Goal: Task Accomplishment & Management: Complete application form

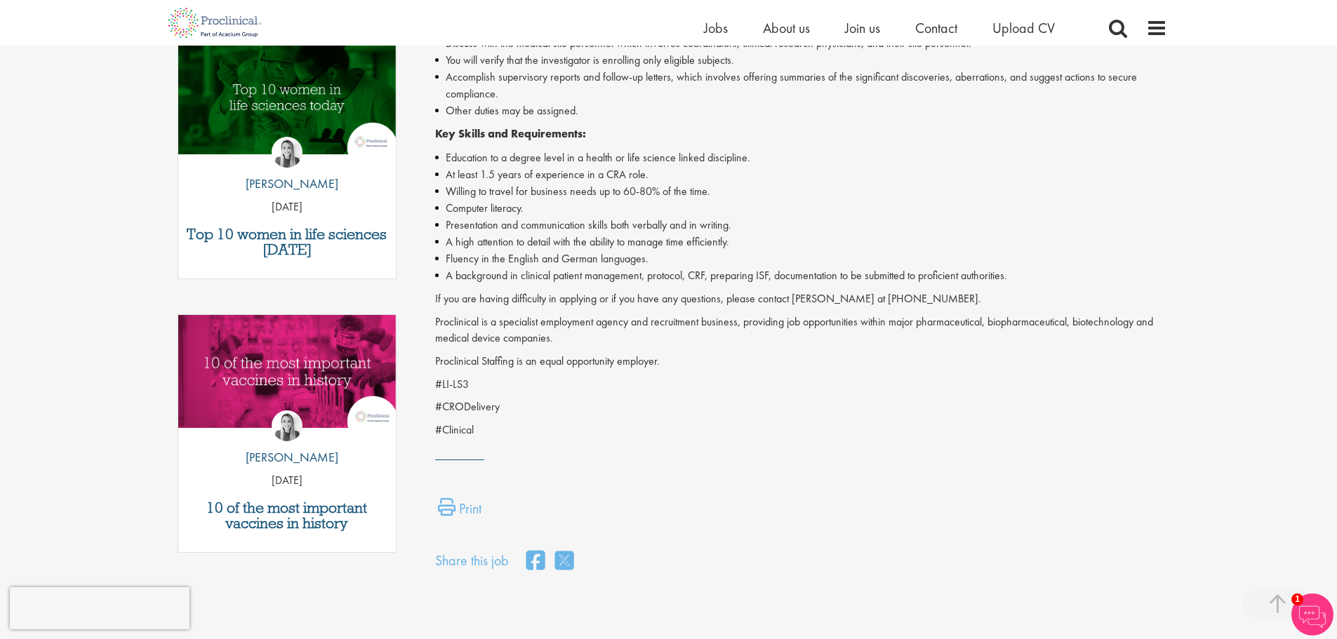
scroll to position [449, 0]
click at [713, 35] on span "Jobs" at bounding box center [716, 28] width 24 height 18
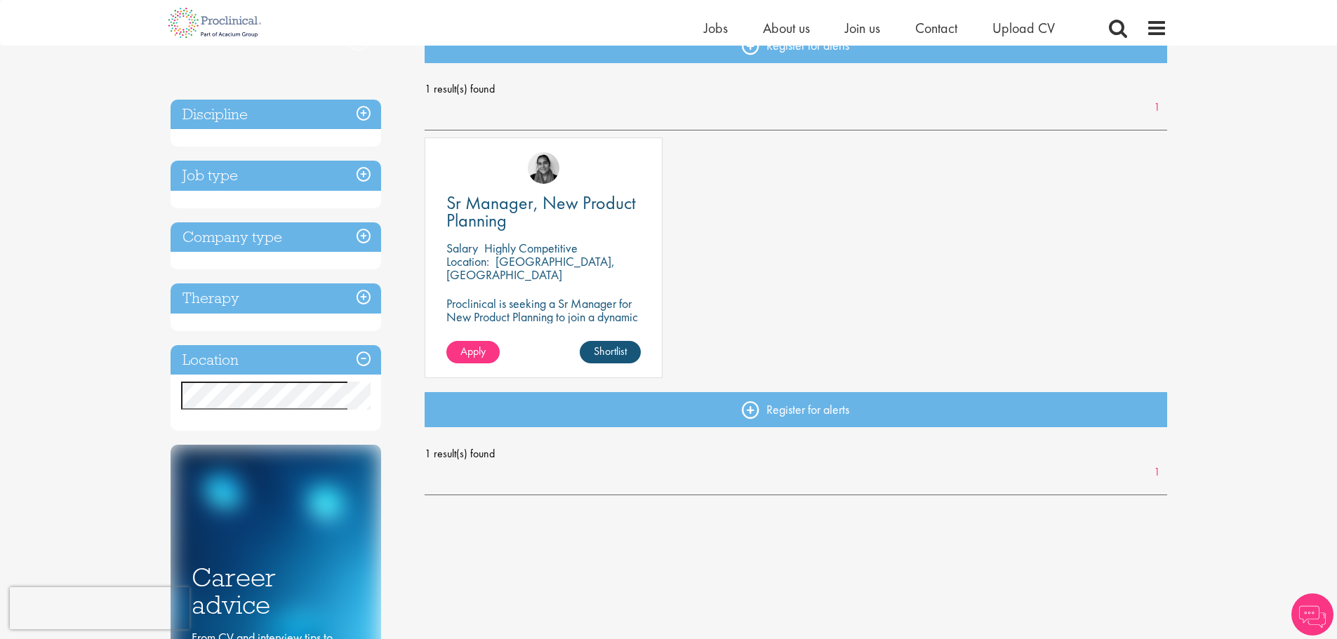
scroll to position [175, 0]
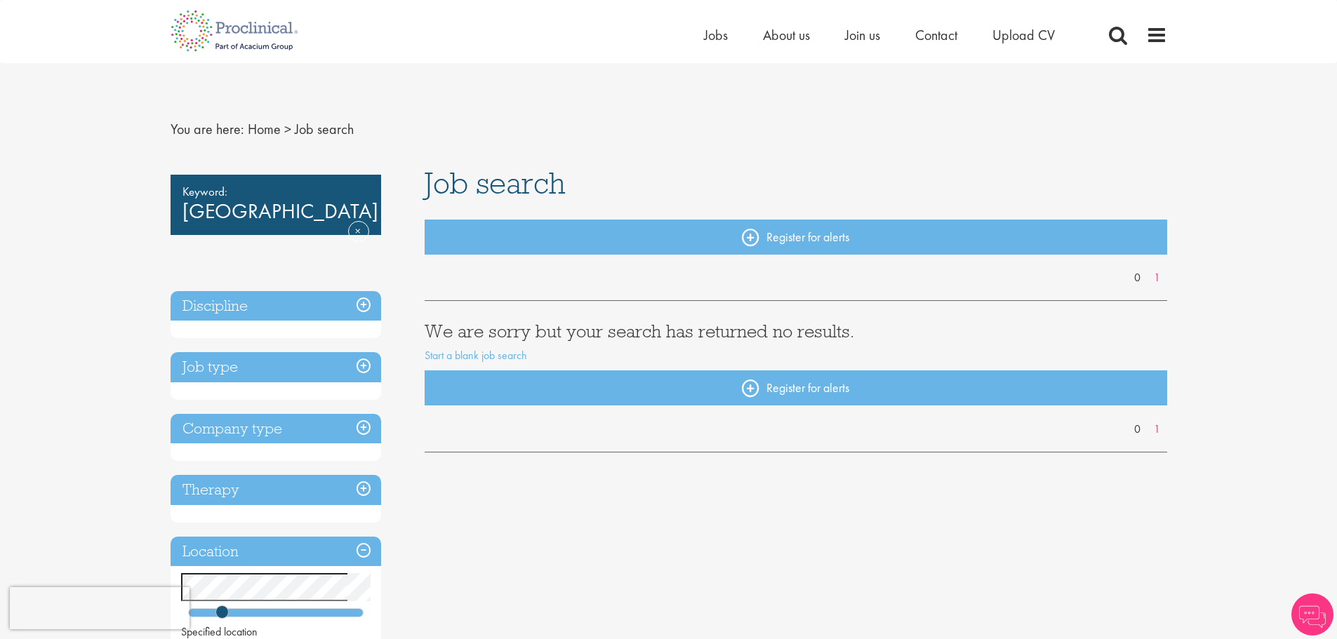
click at [770, 25] on li "About us" at bounding box center [786, 35] width 47 height 21
click at [776, 40] on span "About us" at bounding box center [786, 35] width 47 height 18
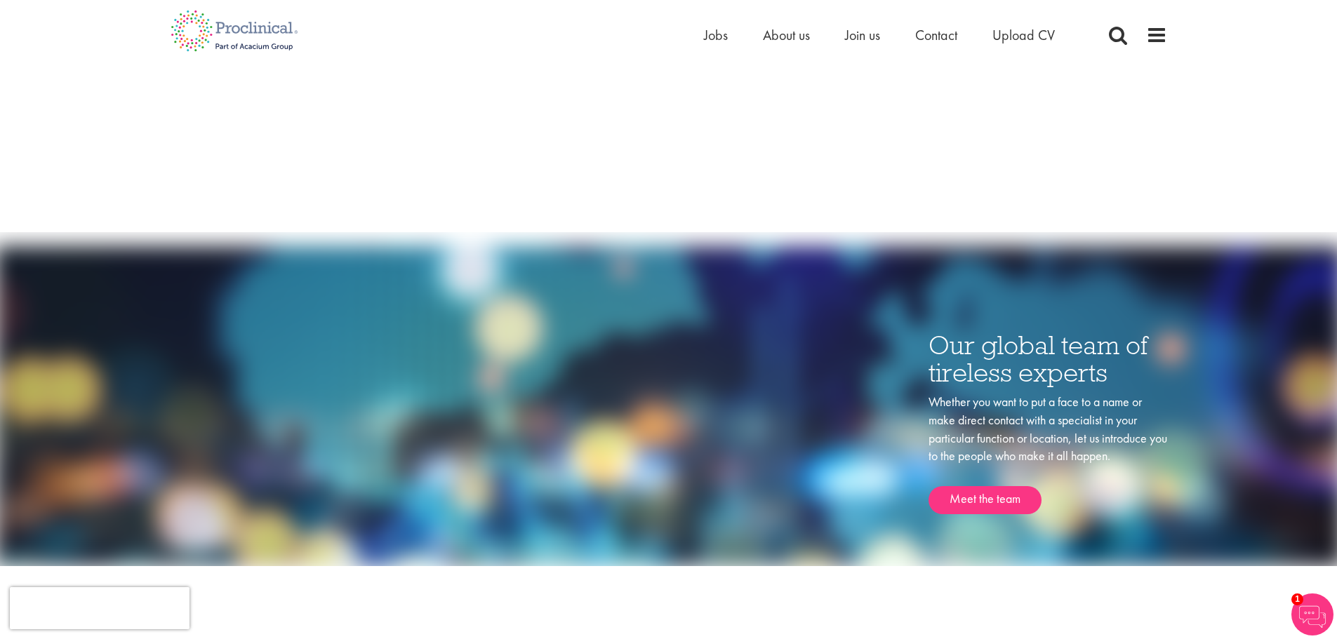
scroll to position [1551, 0]
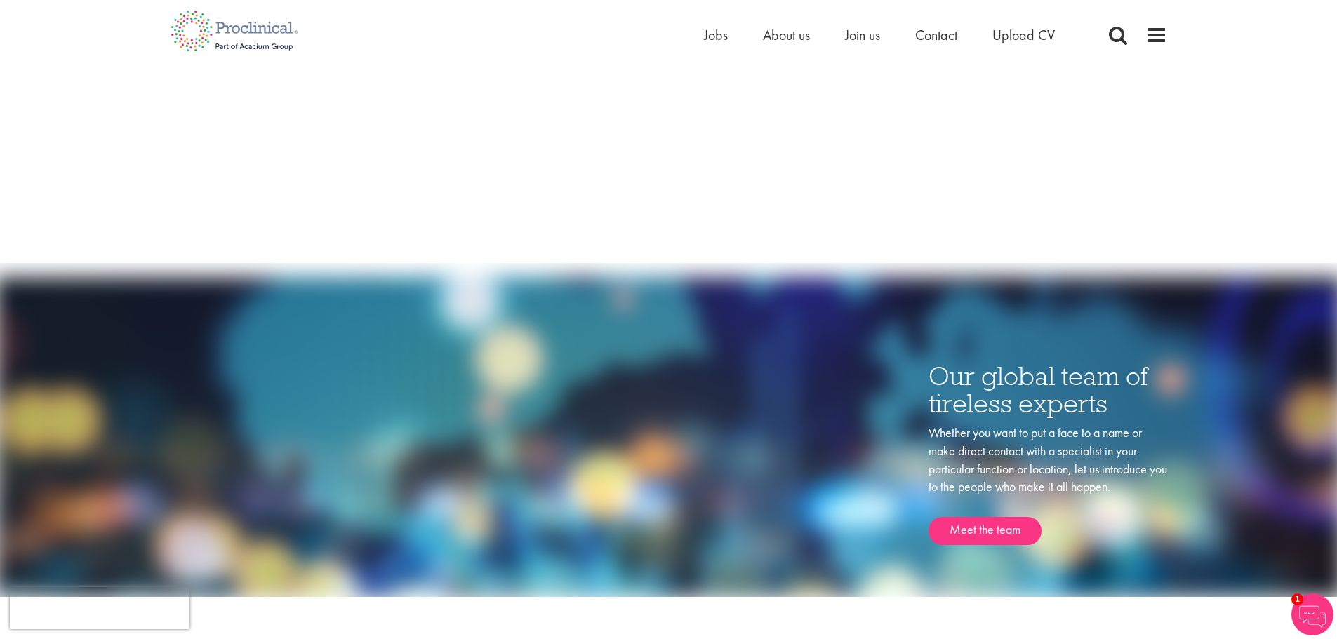
click at [943, 44] on li "Contact" at bounding box center [936, 35] width 42 height 21
click at [928, 32] on span "Contact" at bounding box center [936, 35] width 42 height 18
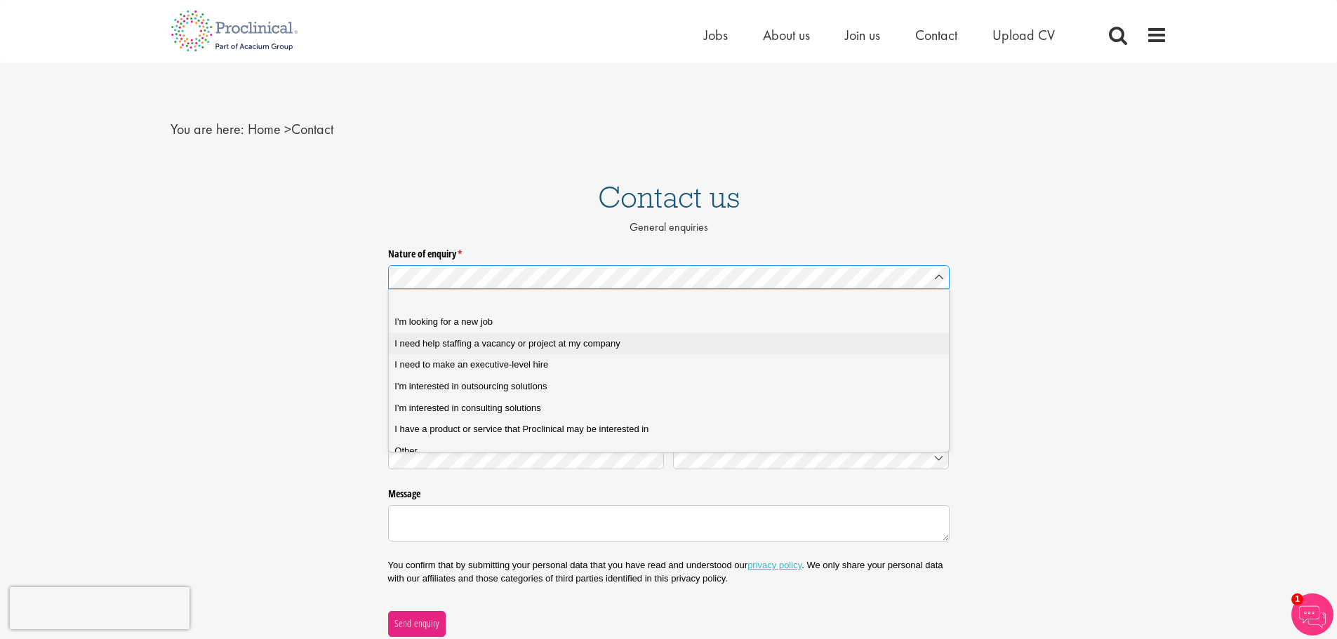
click at [585, 347] on span "I need help staffing a vacancy or project at my company" at bounding box center [506, 343] width 225 height 13
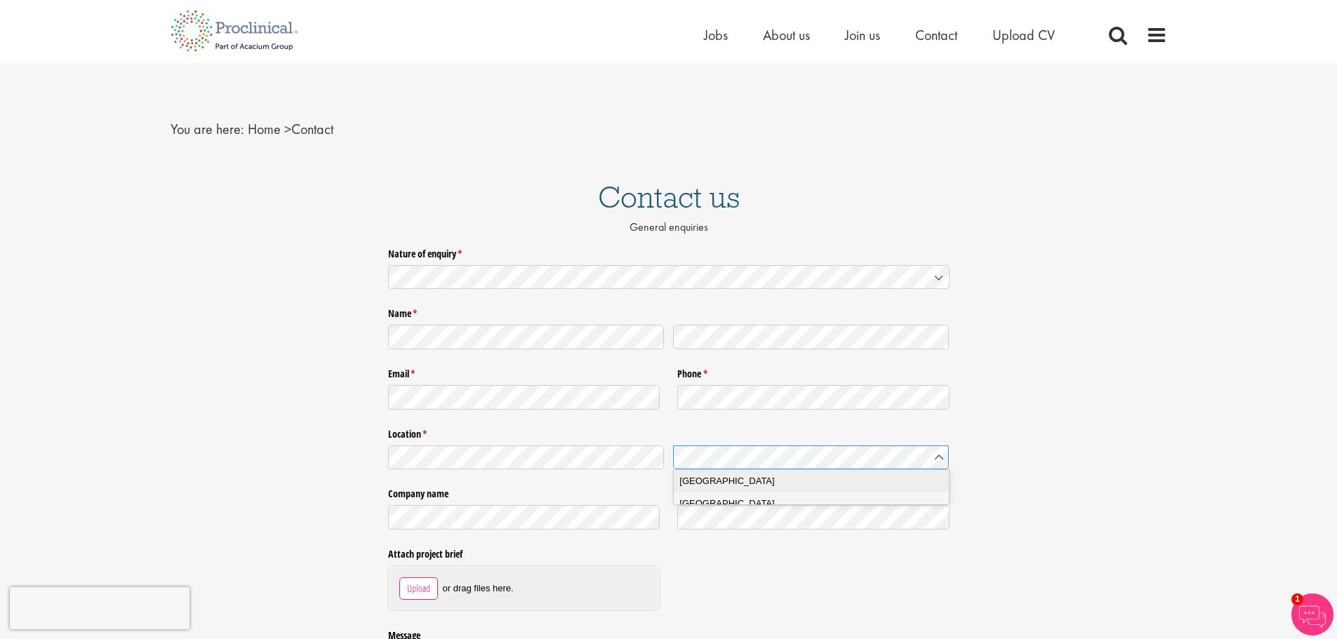
click at [747, 474] on li "Netherlands" at bounding box center [817, 481] width 286 height 22
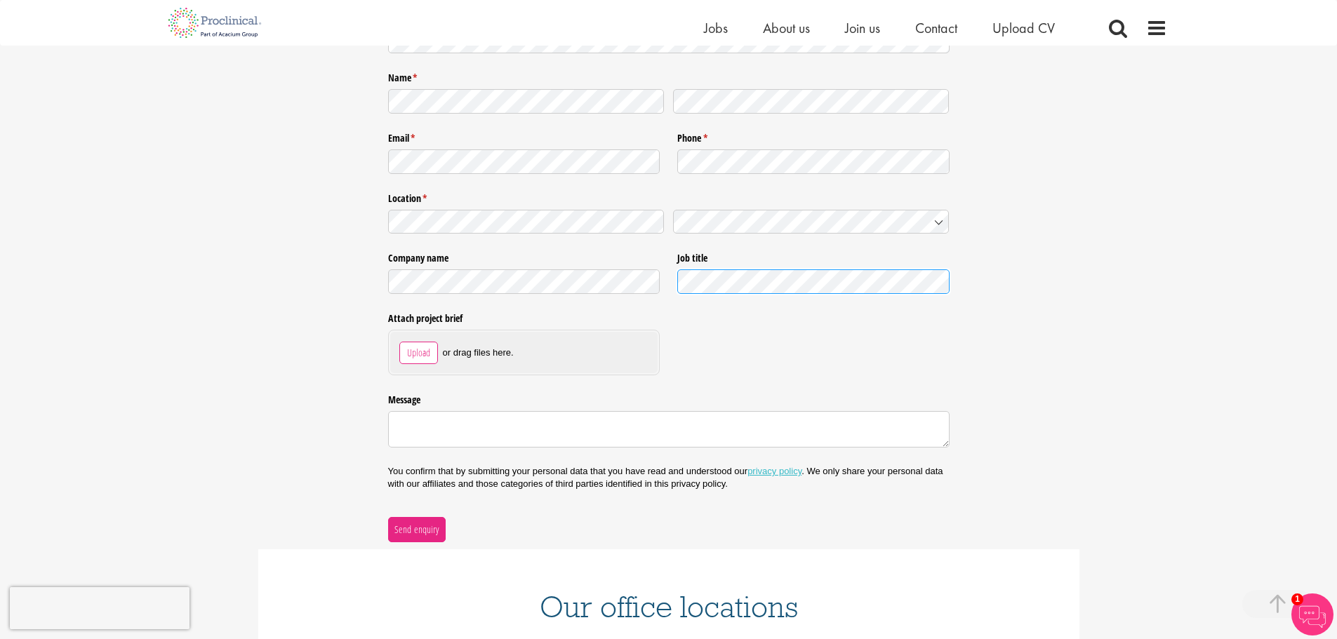
scroll to position [219, 0]
click at [440, 422] on textarea "Message" at bounding box center [668, 428] width 561 height 36
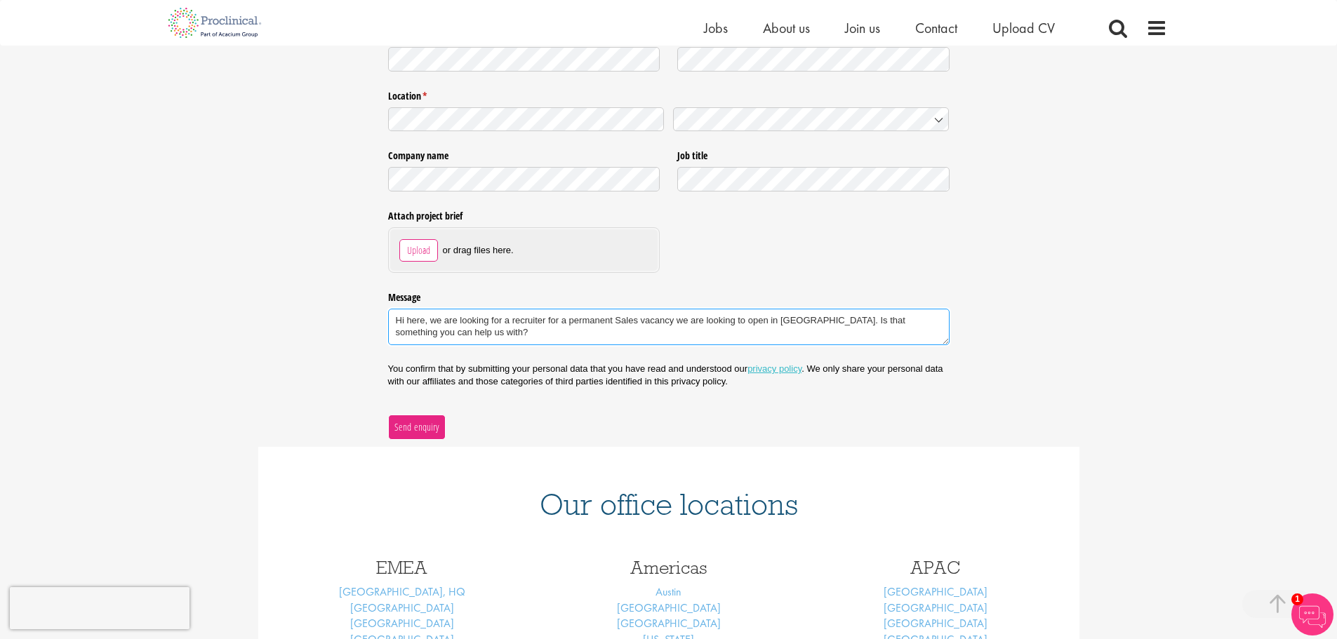
scroll to position [321, 0]
type textarea "Hi here, we are looking for a recruiter for a permanent Sales vacancy we are lo…"
click at [417, 423] on span "Send enquiry" at bounding box center [417, 426] width 46 height 15
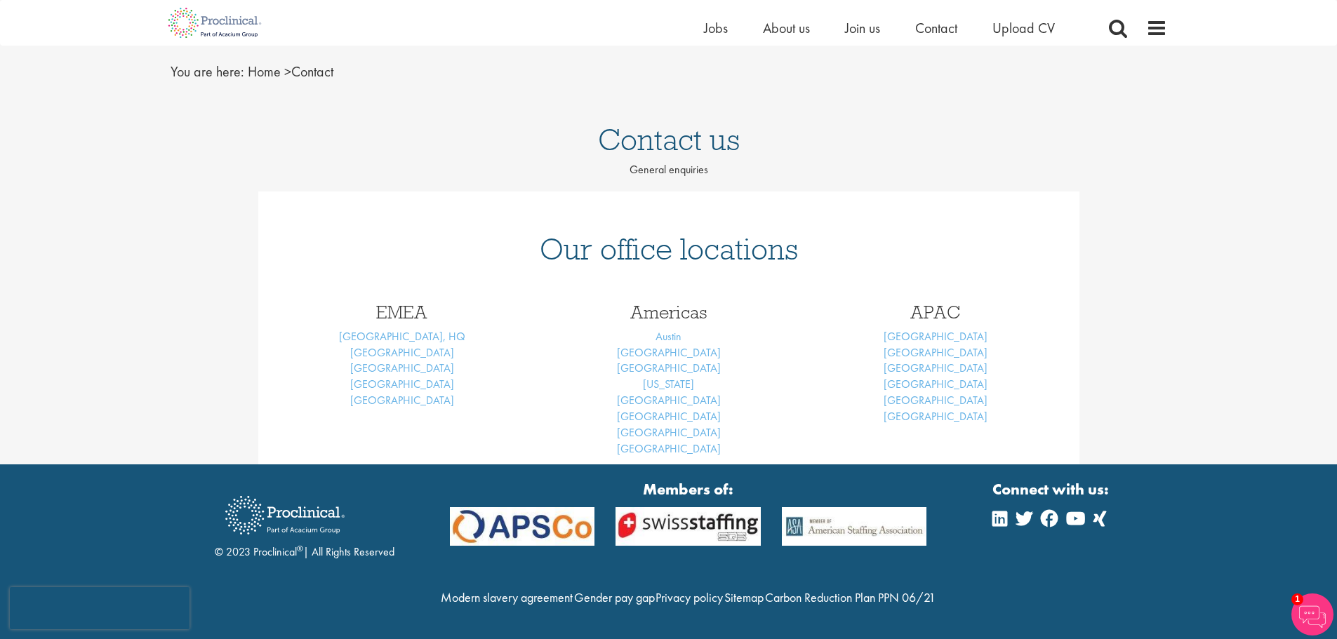
scroll to position [83, 0]
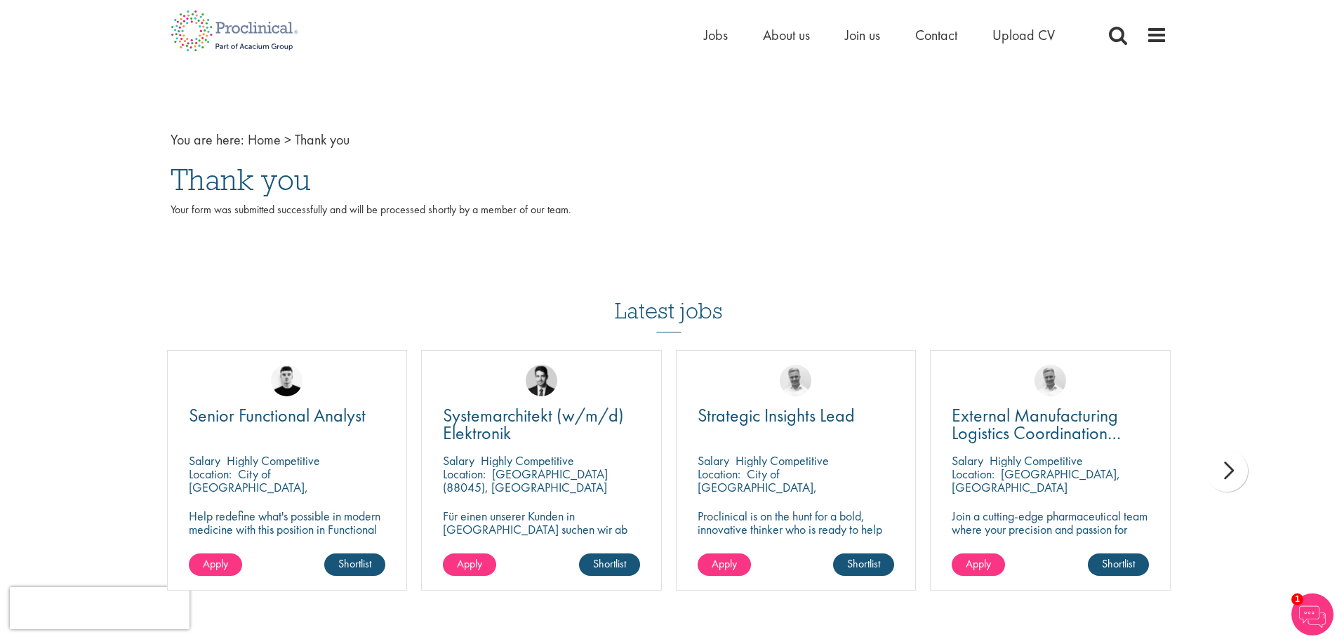
click at [1226, 463] on div "next" at bounding box center [1226, 471] width 42 height 42
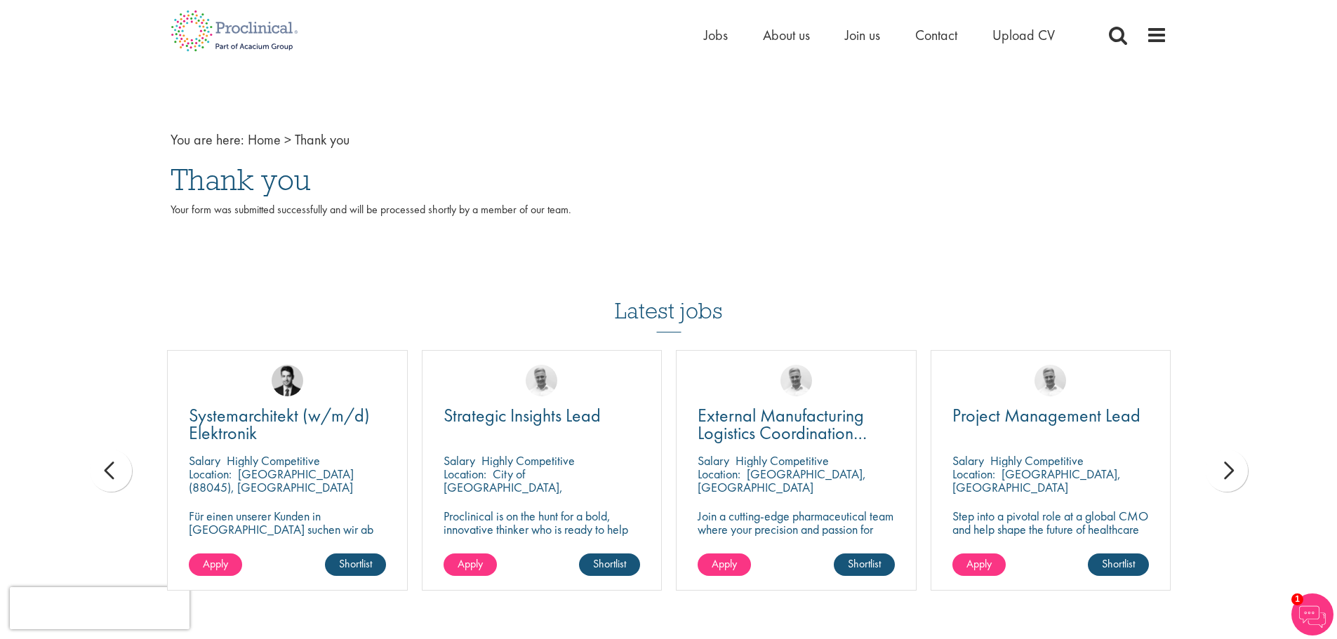
click at [1226, 463] on div "next" at bounding box center [1226, 471] width 42 height 42
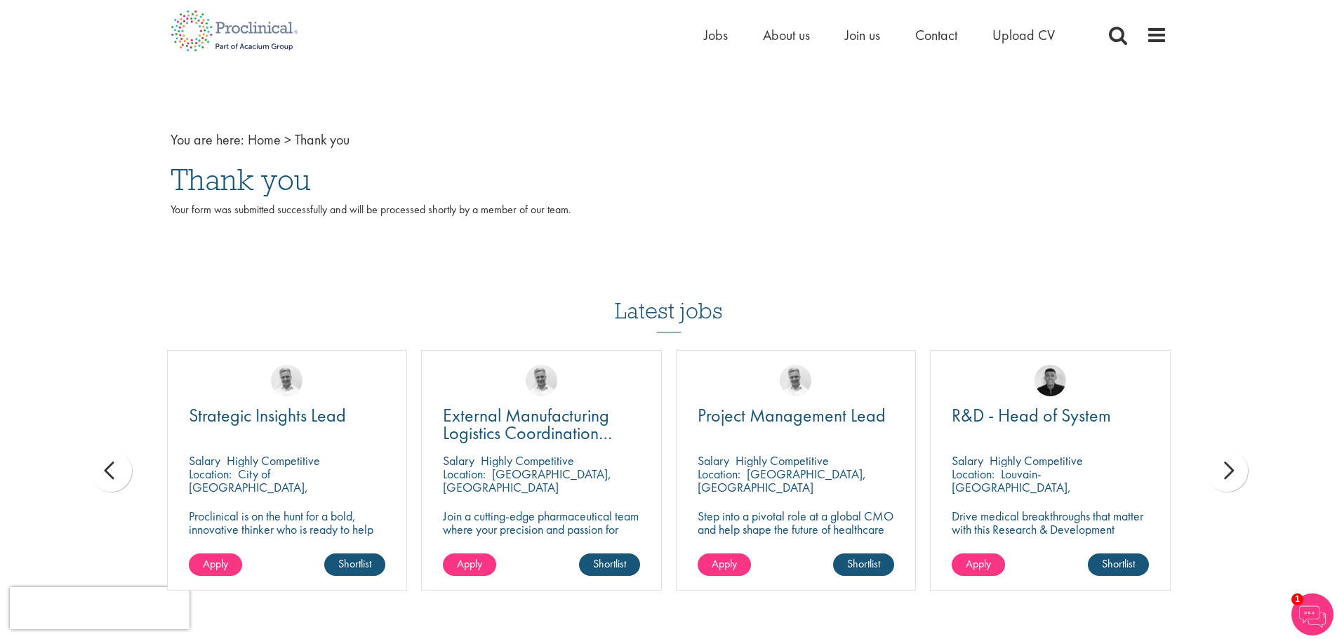
click at [1226, 463] on div "next" at bounding box center [1226, 471] width 42 height 42
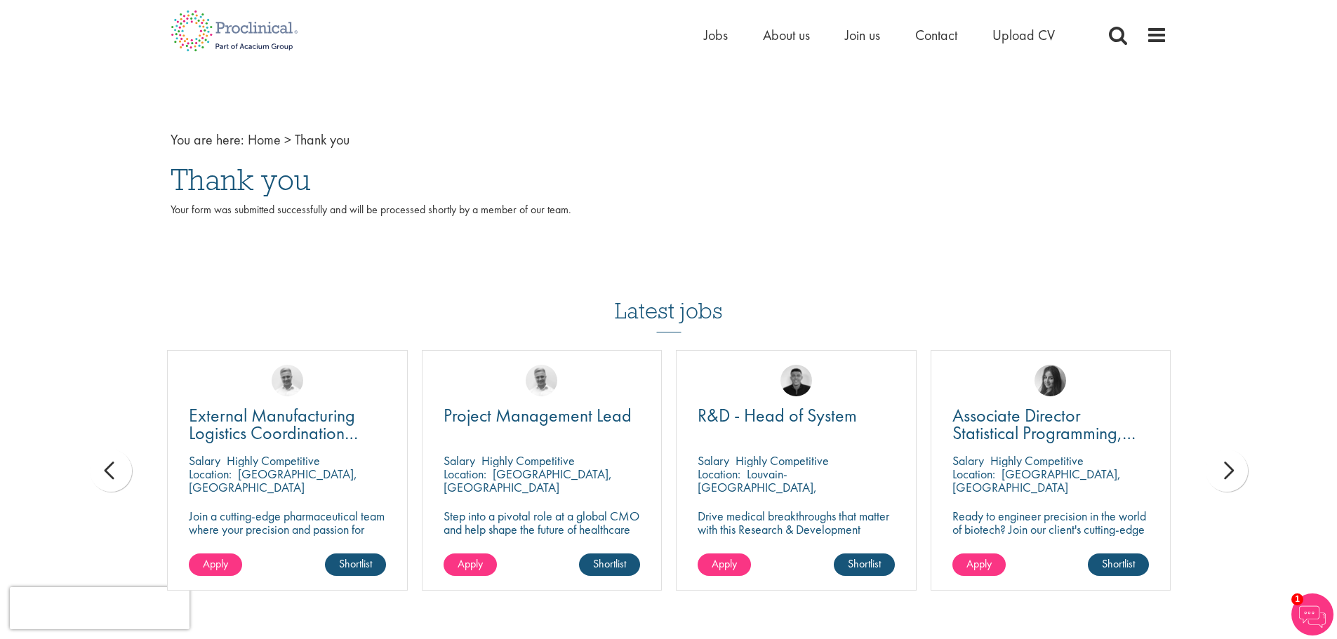
click at [1226, 463] on div "next" at bounding box center [1226, 471] width 42 height 42
